Goal: Navigation & Orientation: Find specific page/section

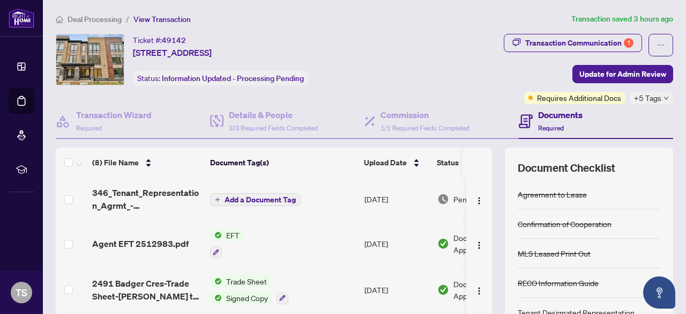
click at [76, 18] on span "Deal Processing" at bounding box center [95, 19] width 54 height 10
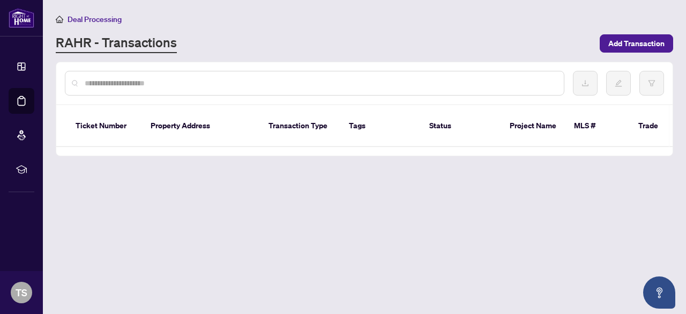
click at [110, 17] on span "Deal Processing" at bounding box center [95, 19] width 54 height 10
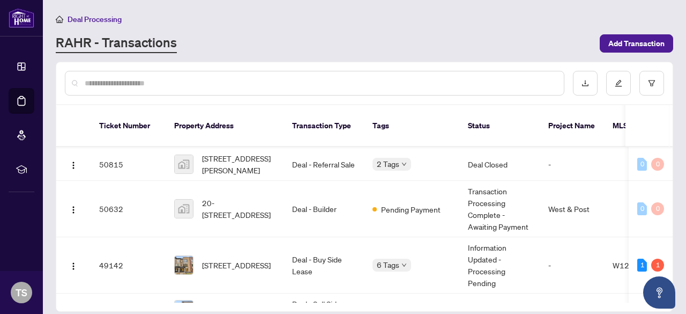
scroll to position [180, 0]
